Goal: Transaction & Acquisition: Book appointment/travel/reservation

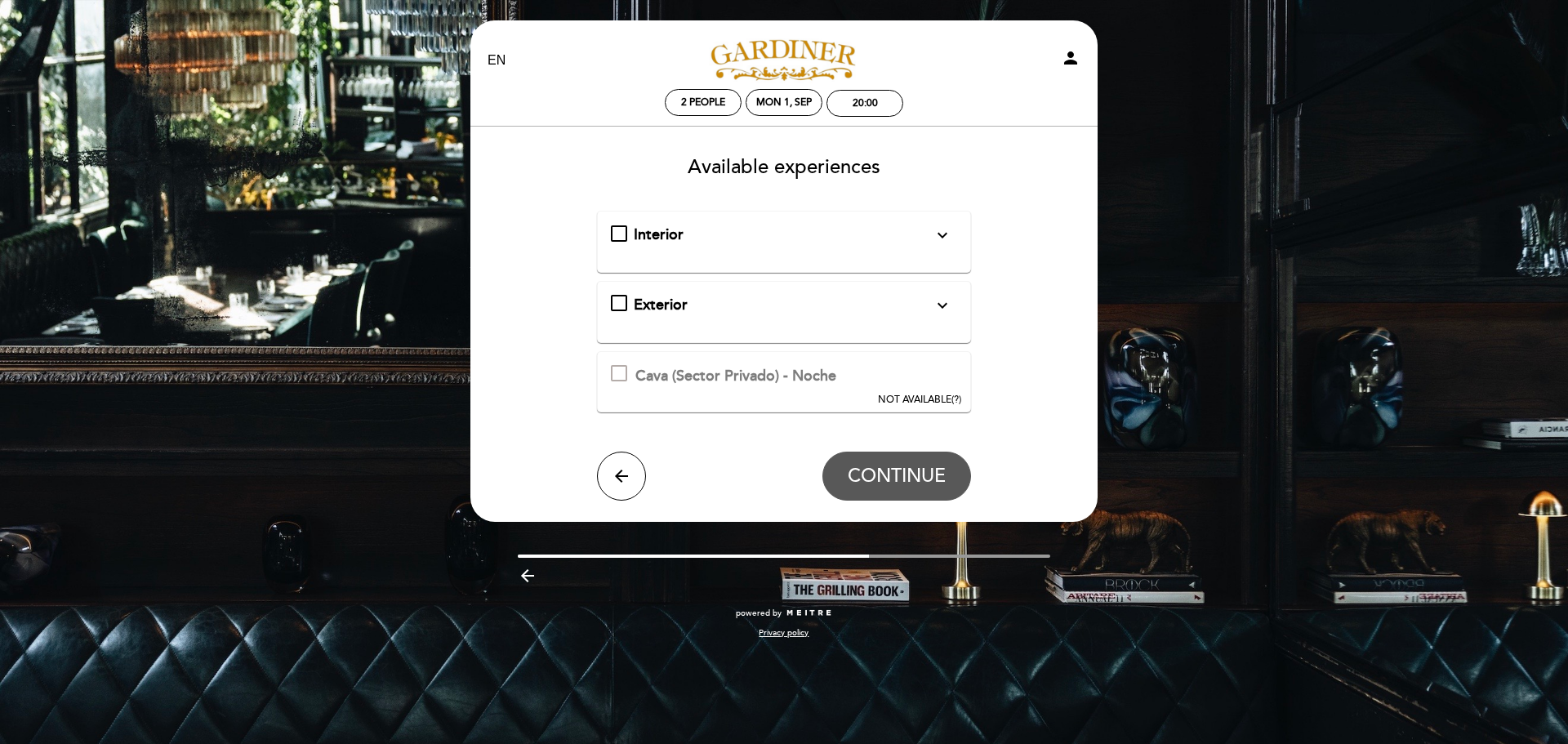
click at [617, 233] on div "Interior expand_more Solo mesas disponibles en el interior de salón" at bounding box center [784, 235] width 347 height 21
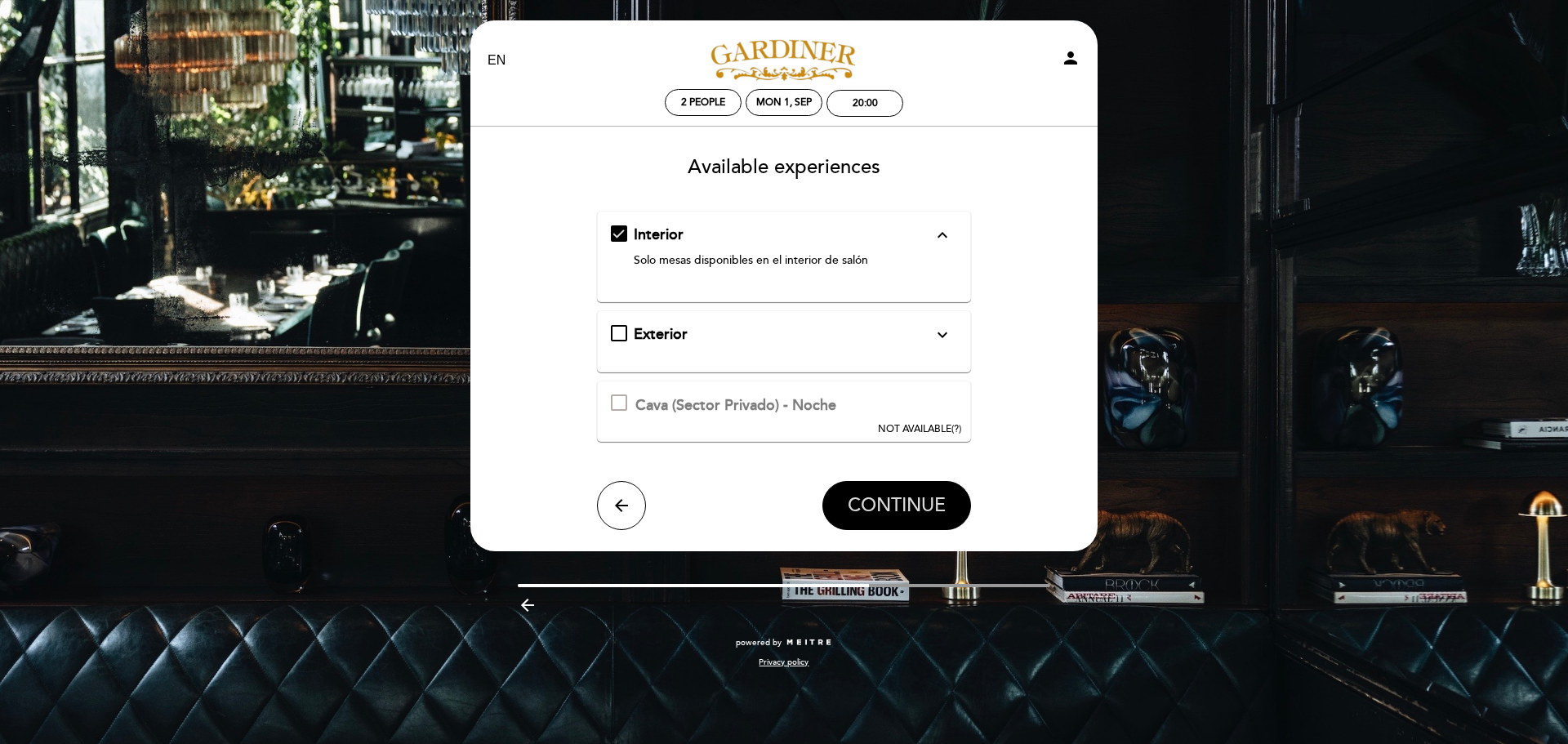
click at [882, 507] on span "CONTINUE" at bounding box center [897, 505] width 98 height 23
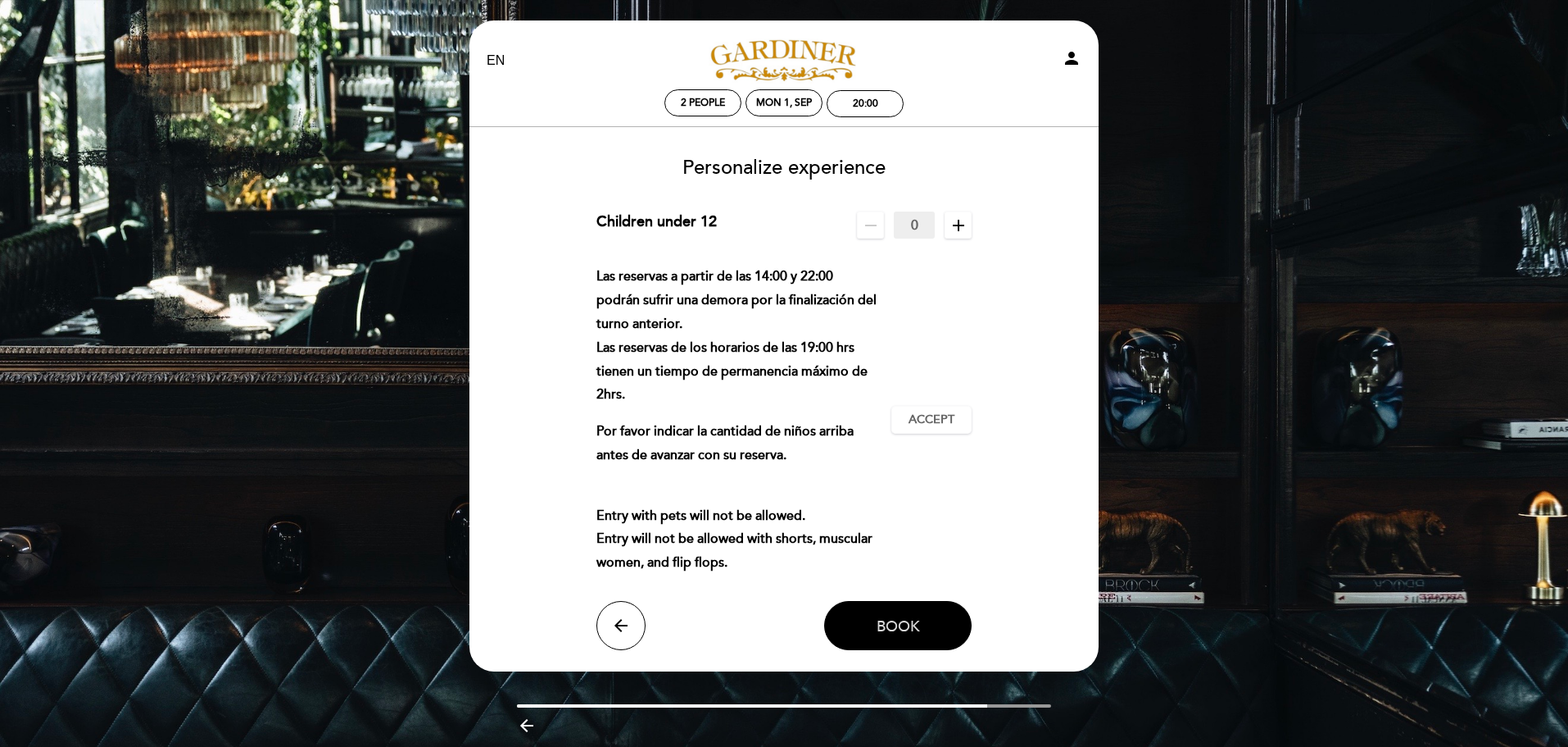
click at [917, 628] on span "Book" at bounding box center [898, 626] width 43 height 18
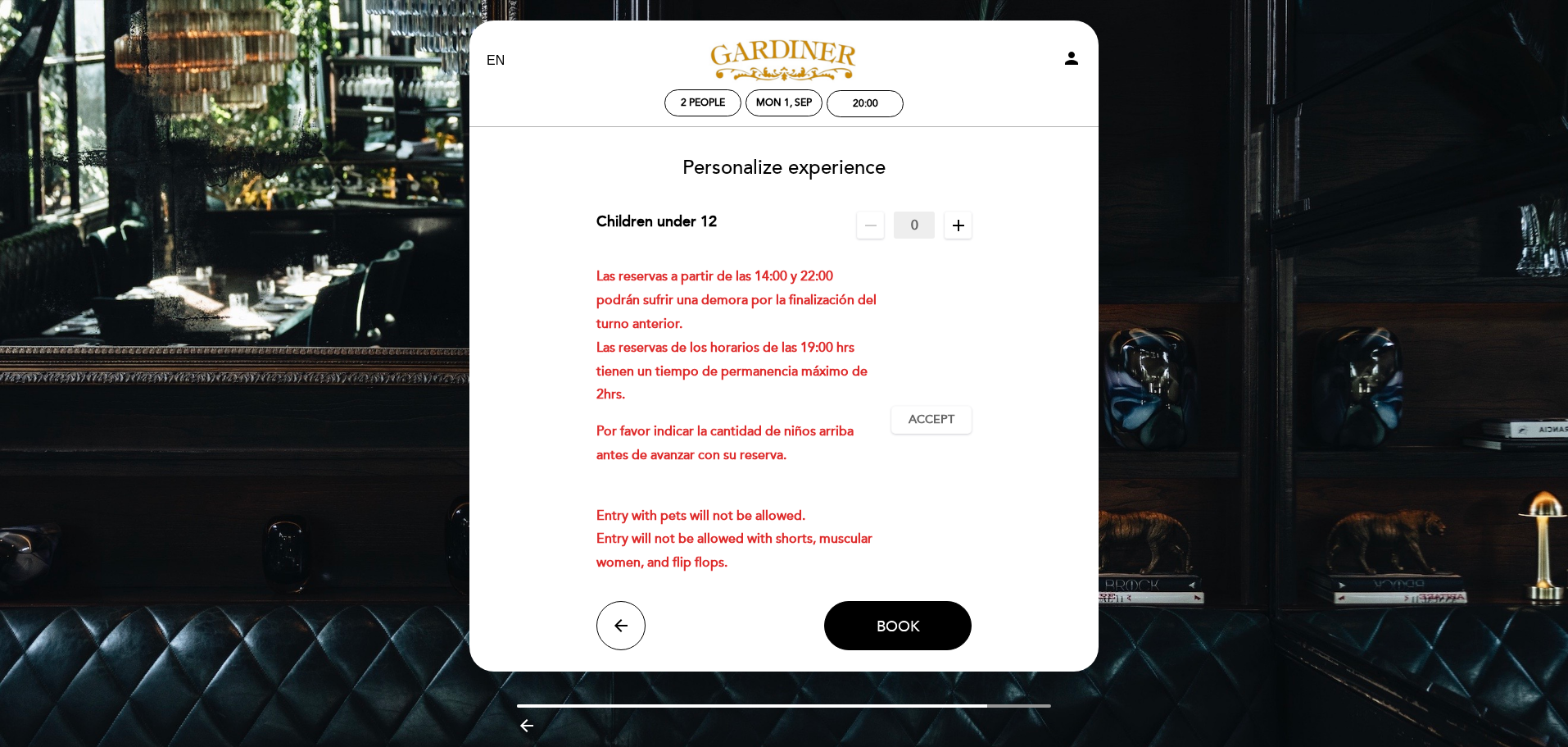
click at [959, 223] on icon "add" at bounding box center [958, 225] width 19 height 19
click at [873, 223] on icon "remove" at bounding box center [870, 225] width 19 height 19
click at [929, 421] on span "Accept" at bounding box center [932, 420] width 46 height 18
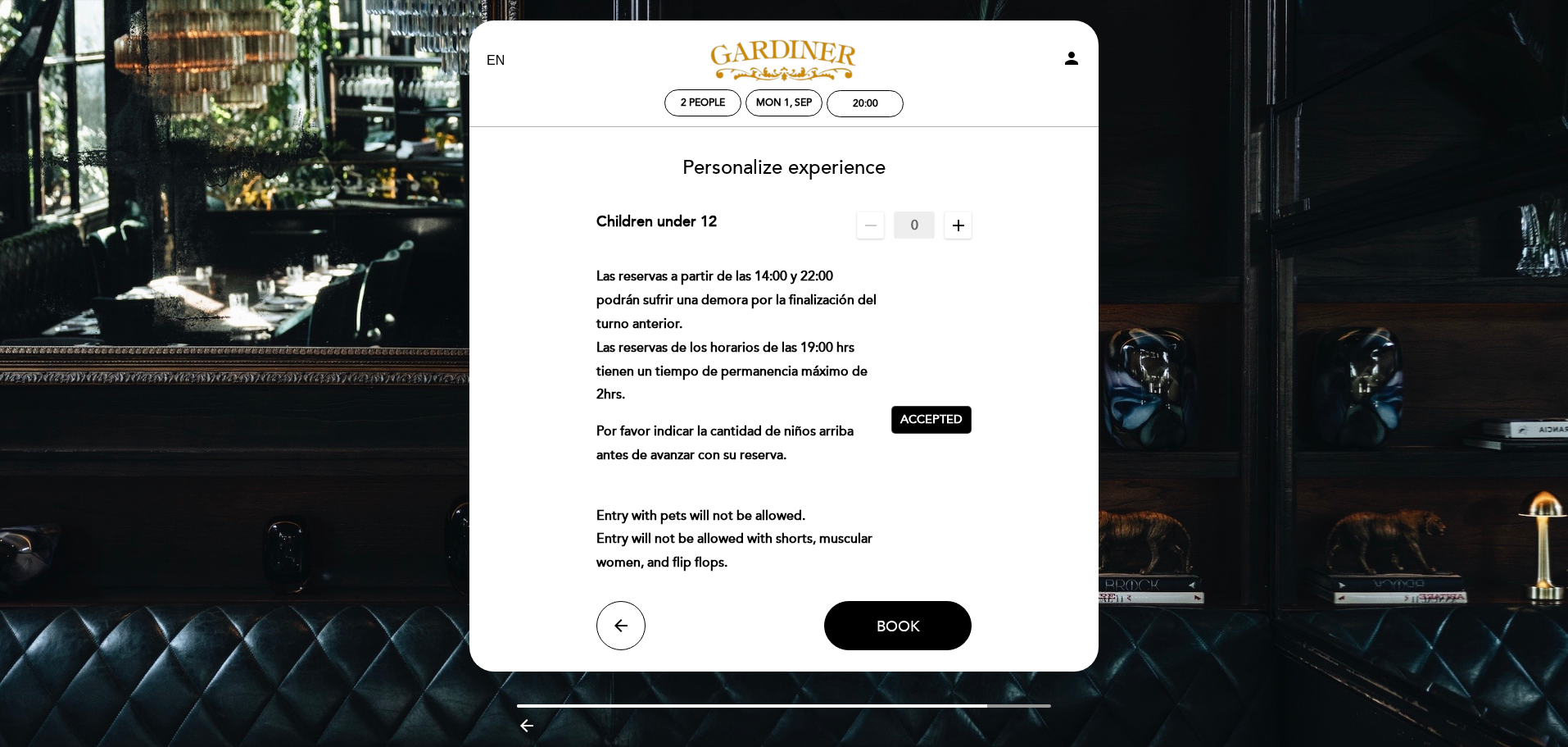
click at [881, 633] on span "Book" at bounding box center [898, 626] width 43 height 18
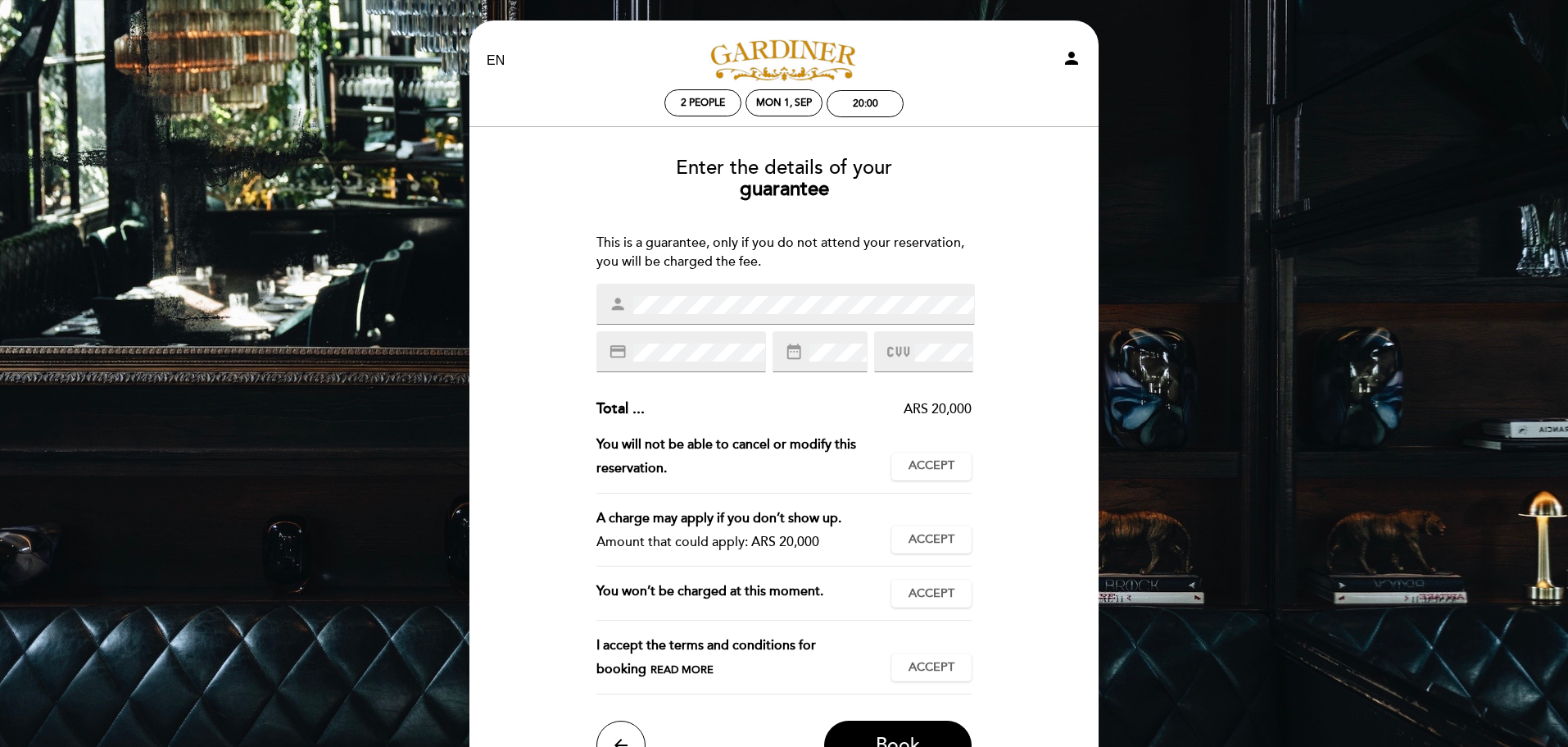
click at [617, 311] on div "person" at bounding box center [785, 304] width 378 height 41
click at [614, 354] on div "credit_card" at bounding box center [681, 352] width 170 height 41
click at [951, 464] on span "Accept" at bounding box center [932, 465] width 46 height 18
click at [932, 540] on span "Accept" at bounding box center [932, 539] width 46 height 18
click at [939, 584] on button "Accept Accepted" at bounding box center [931, 594] width 80 height 28
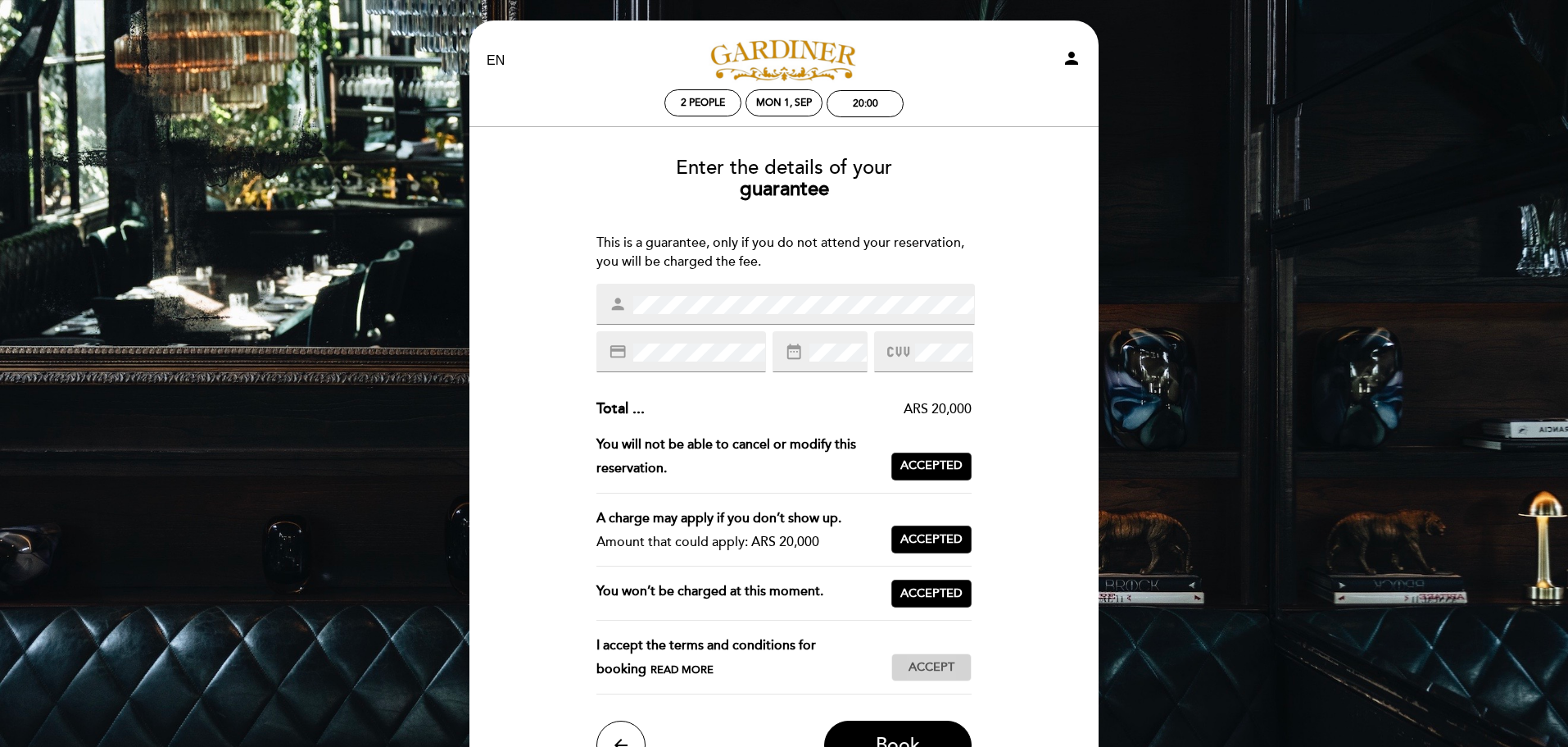
click at [939, 661] on span "Accept" at bounding box center [932, 668] width 46 height 18
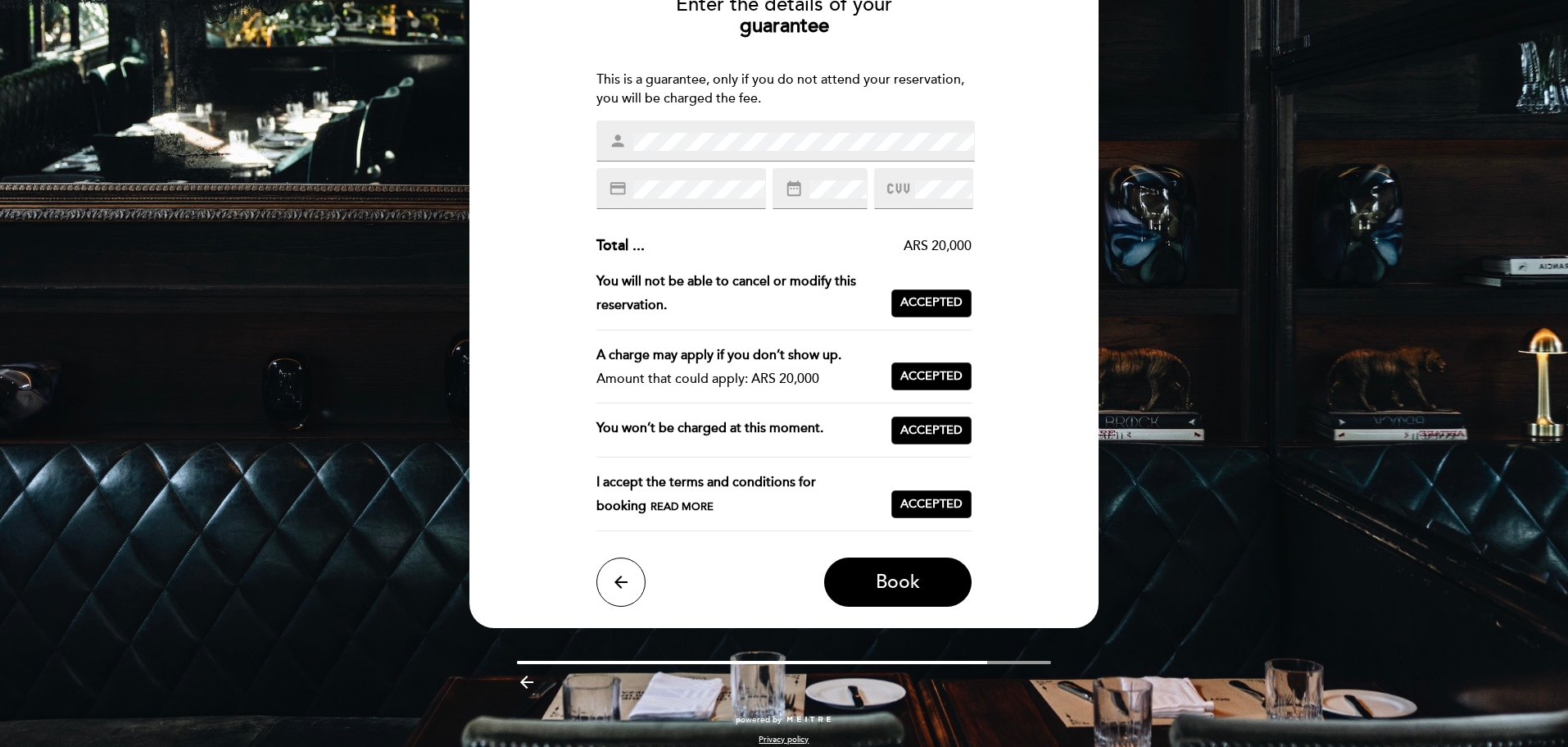
scroll to position [164, 0]
click at [889, 587] on span "Book" at bounding box center [898, 581] width 44 height 23
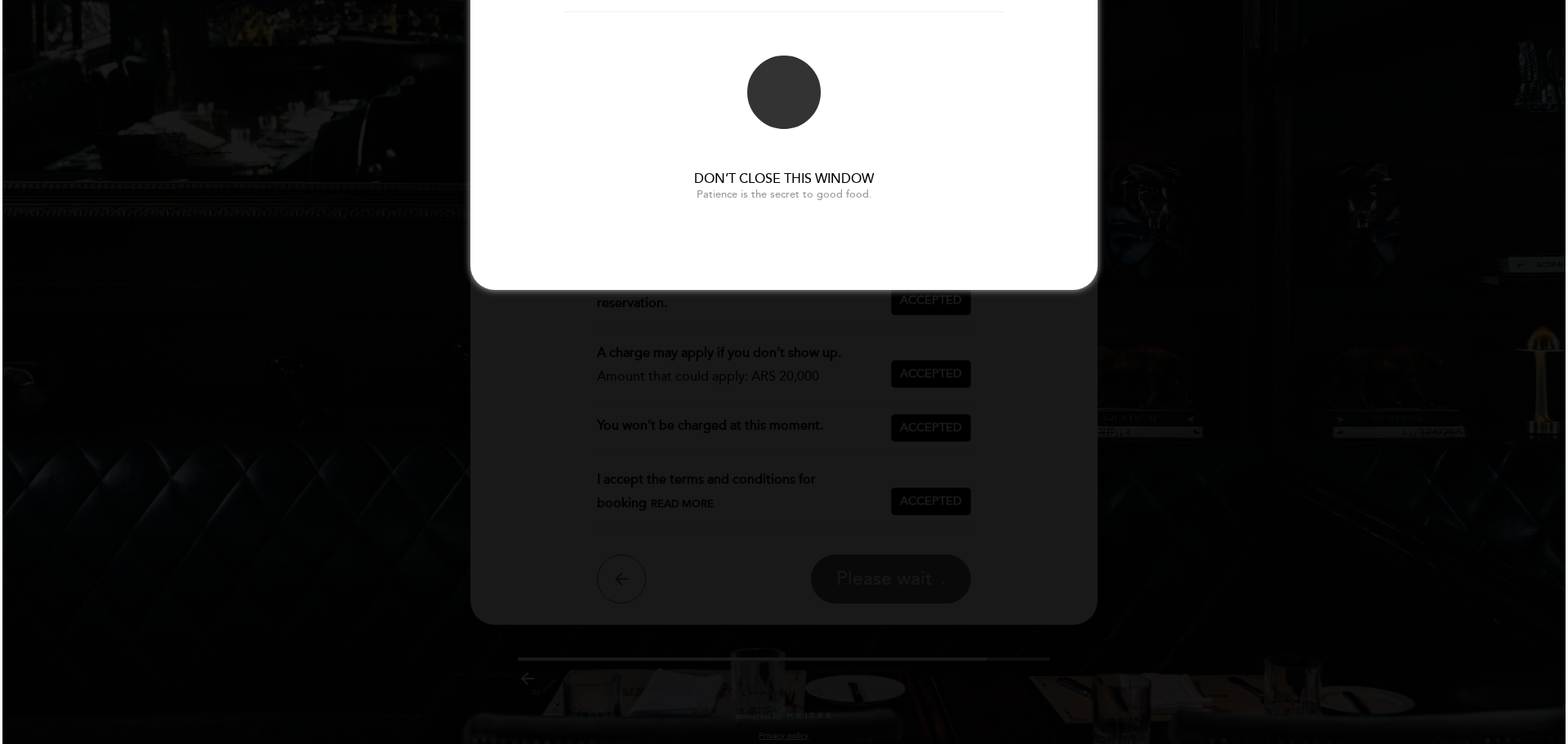
scroll to position [0, 0]
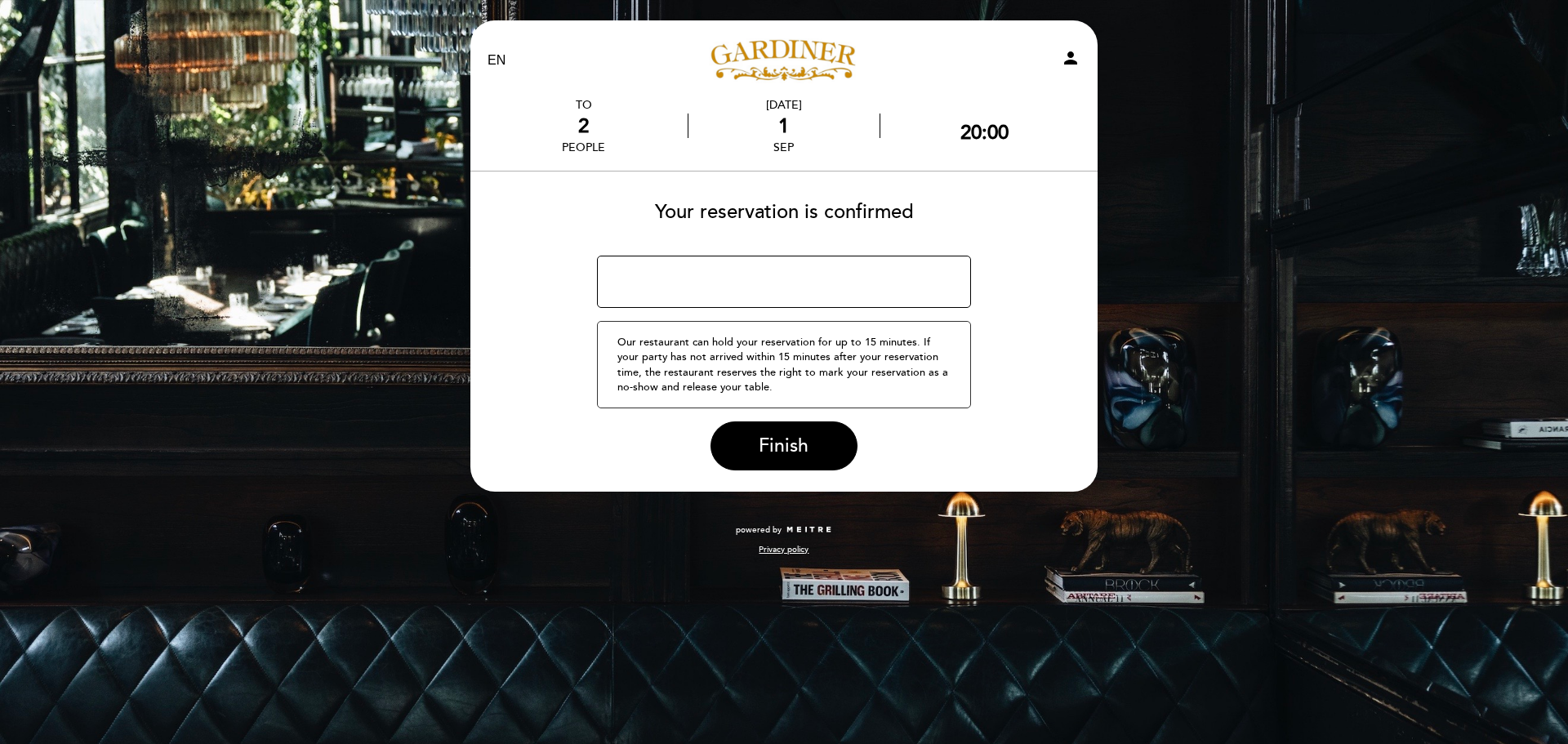
click at [794, 280] on textarea at bounding box center [784, 281] width 375 height 52
click at [492, 61] on select "EN ES PT" at bounding box center [497, 61] width 18 height 18
select select "pt"
click at [487, 52] on select "EN ES PT" at bounding box center [497, 61] width 18 height 18
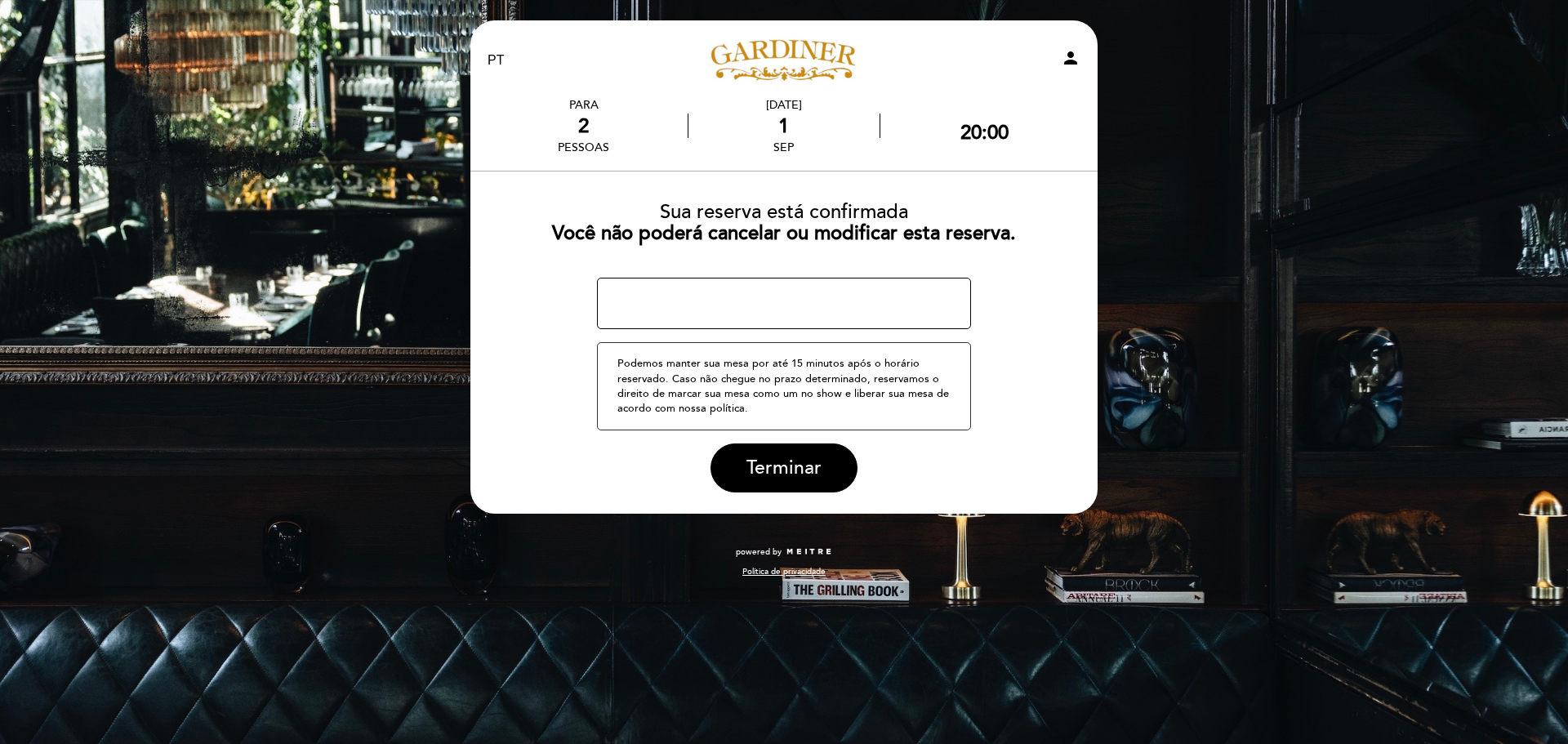
click at [862, 304] on textarea at bounding box center [784, 303] width 375 height 52
drag, startPoint x: 784, startPoint y: 299, endPoint x: 920, endPoint y: 303, distance: 136.1
click at [920, 303] on textarea at bounding box center [784, 303] width 375 height 52
type textarea "g"
type textarea "e"
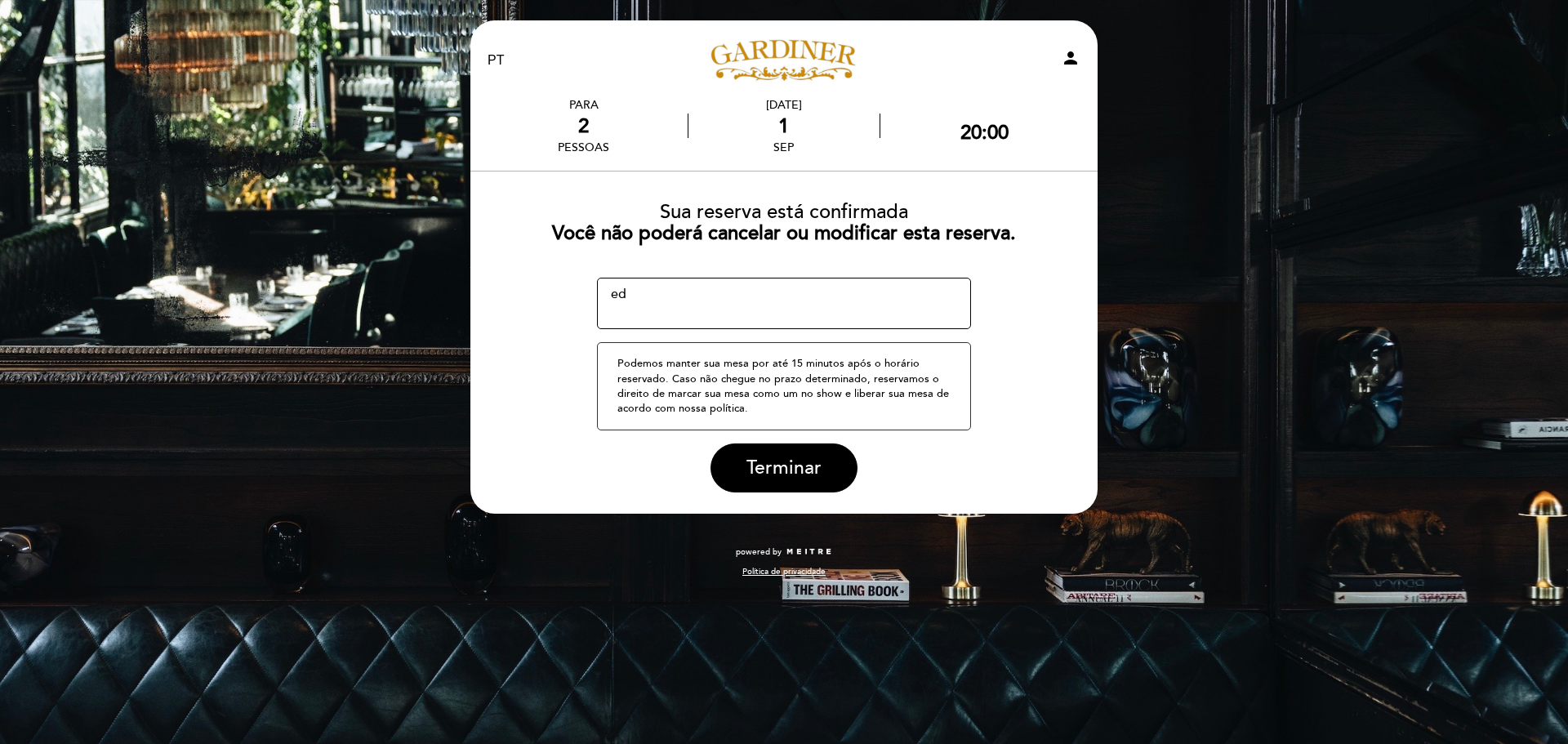
type textarea "e"
type textarea "[PERSON_NAME]"
click at [791, 466] on span "Terminar" at bounding box center [784, 467] width 75 height 23
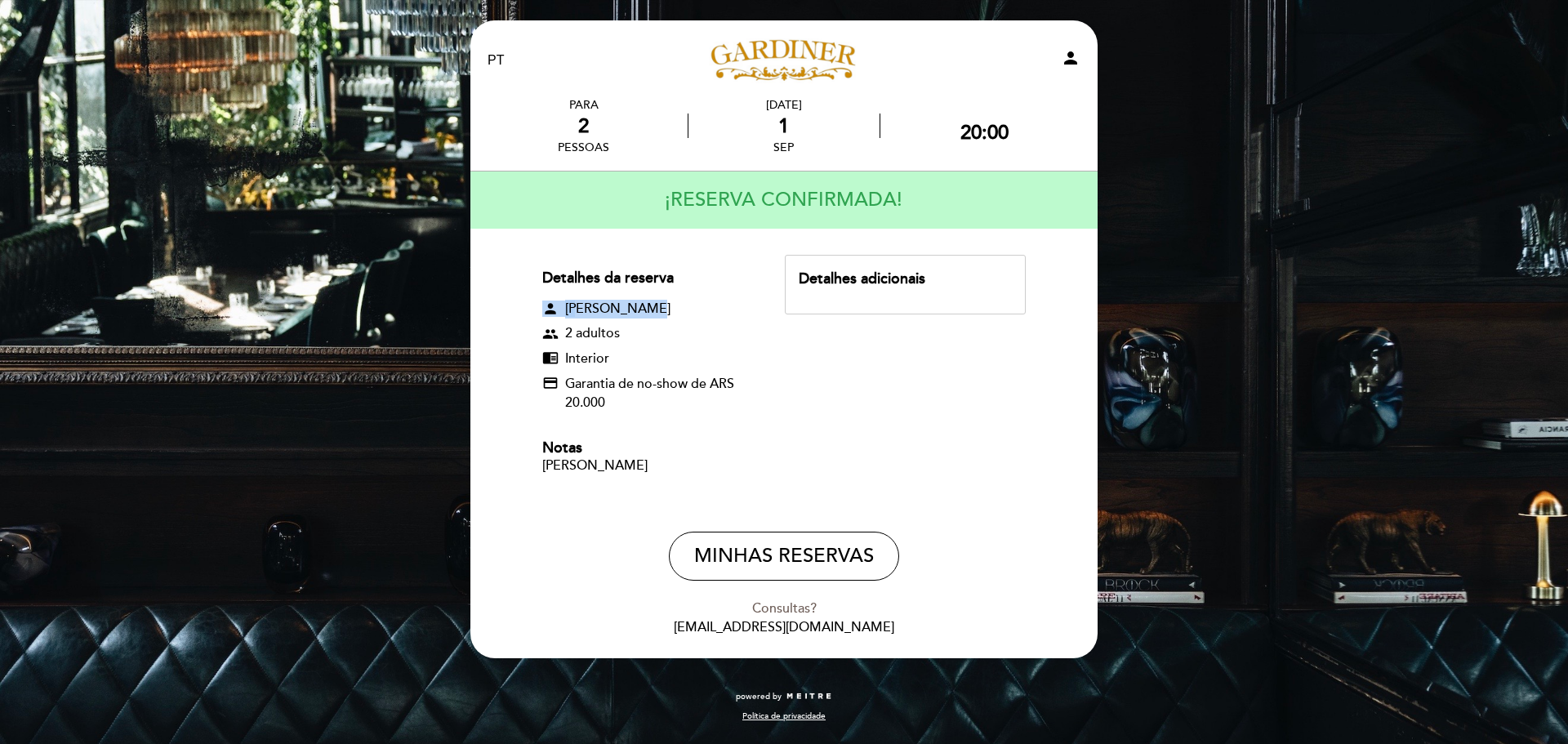
drag, startPoint x: 642, startPoint y: 309, endPoint x: 509, endPoint y: 308, distance: 133.0
click at [509, 308] on form "Detalhes da reserva person [PERSON_NAME] group 2 adultos chrome_reader_mode Int…" at bounding box center [784, 446] width 604 height 383
click at [1213, 200] on div "EN ES PT [PERSON_NAME] person PARA 2 pessoas [DATE] 20:00" at bounding box center [784, 372] width 1568 height 744
